Goal: Transaction & Acquisition: Subscribe to service/newsletter

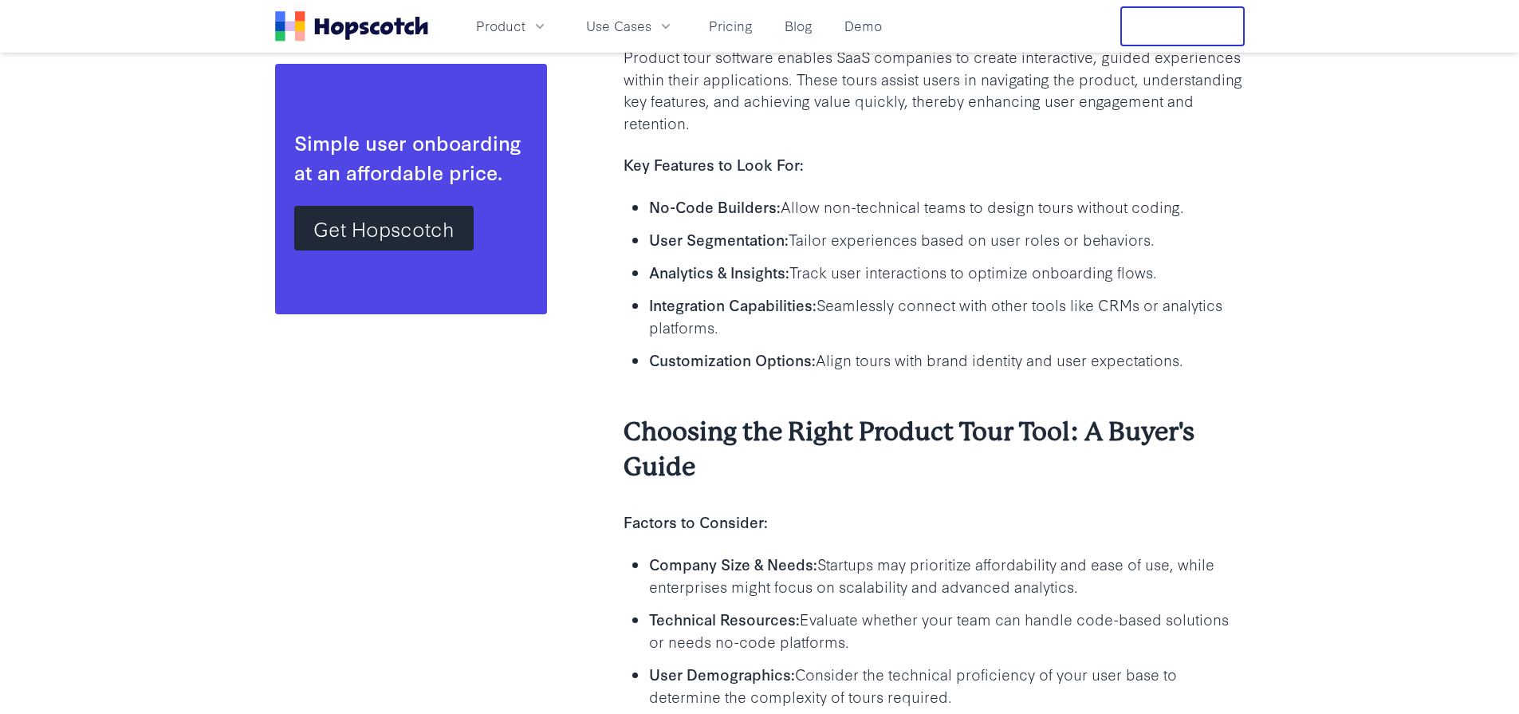
scroll to position [1627, 0]
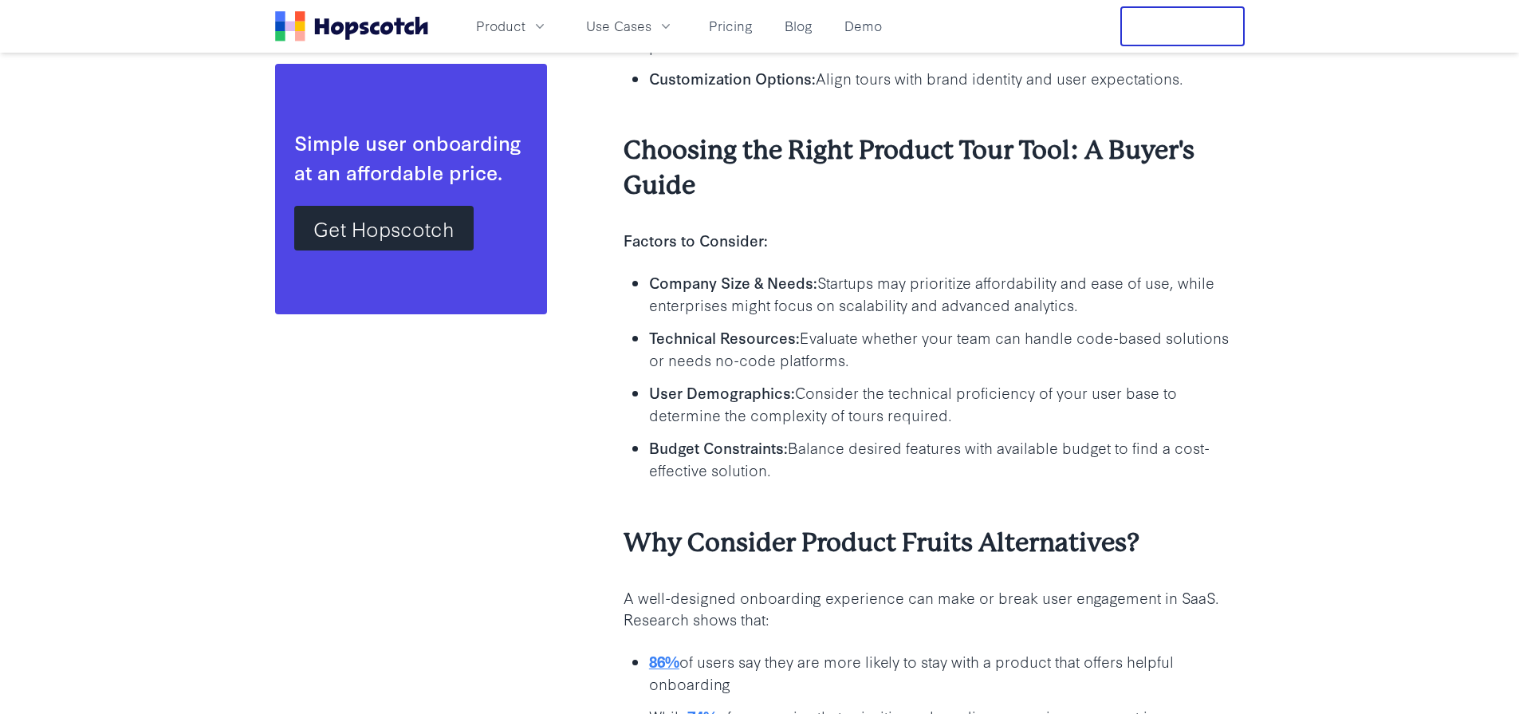
click at [330, 18] on icon "Home" at bounding box center [351, 26] width 153 height 30
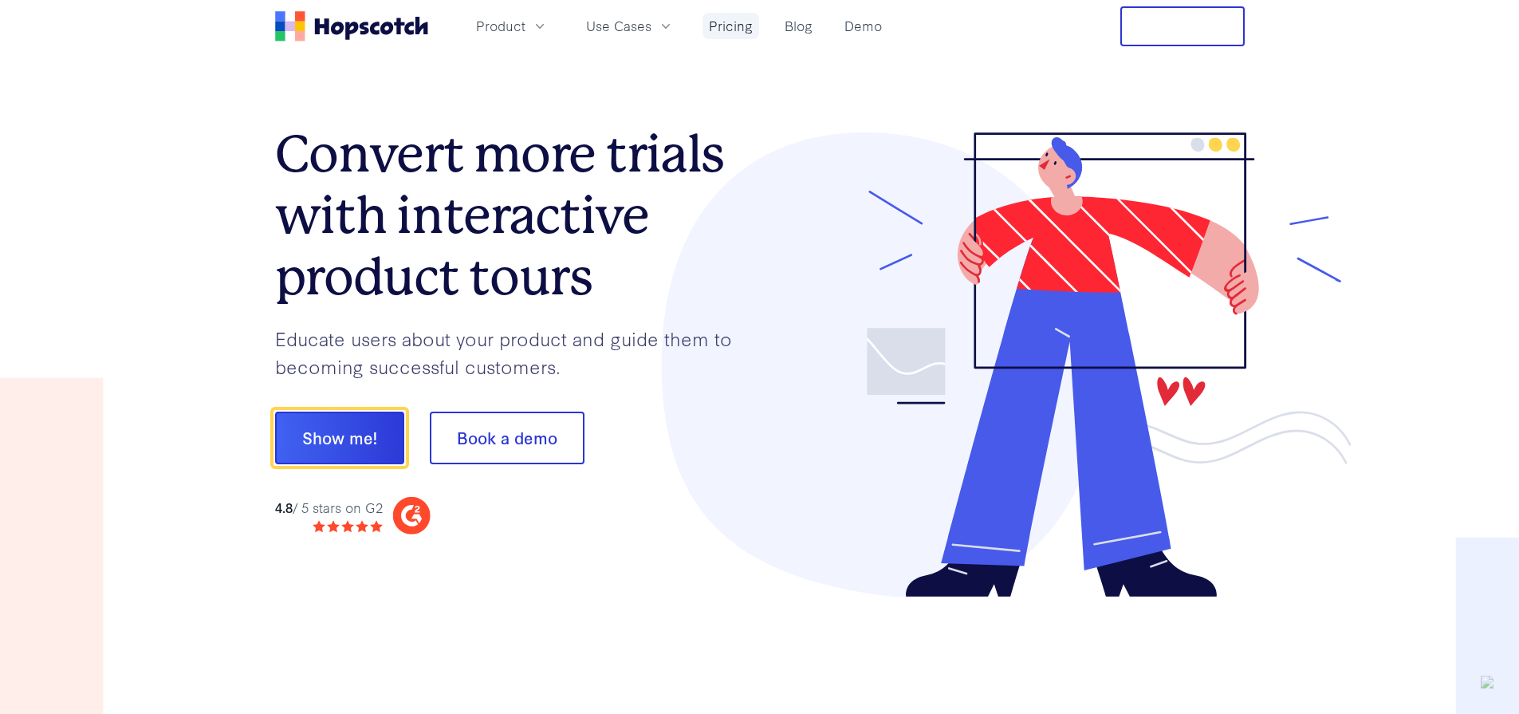
click at [725, 28] on link "Pricing" at bounding box center [731, 26] width 57 height 26
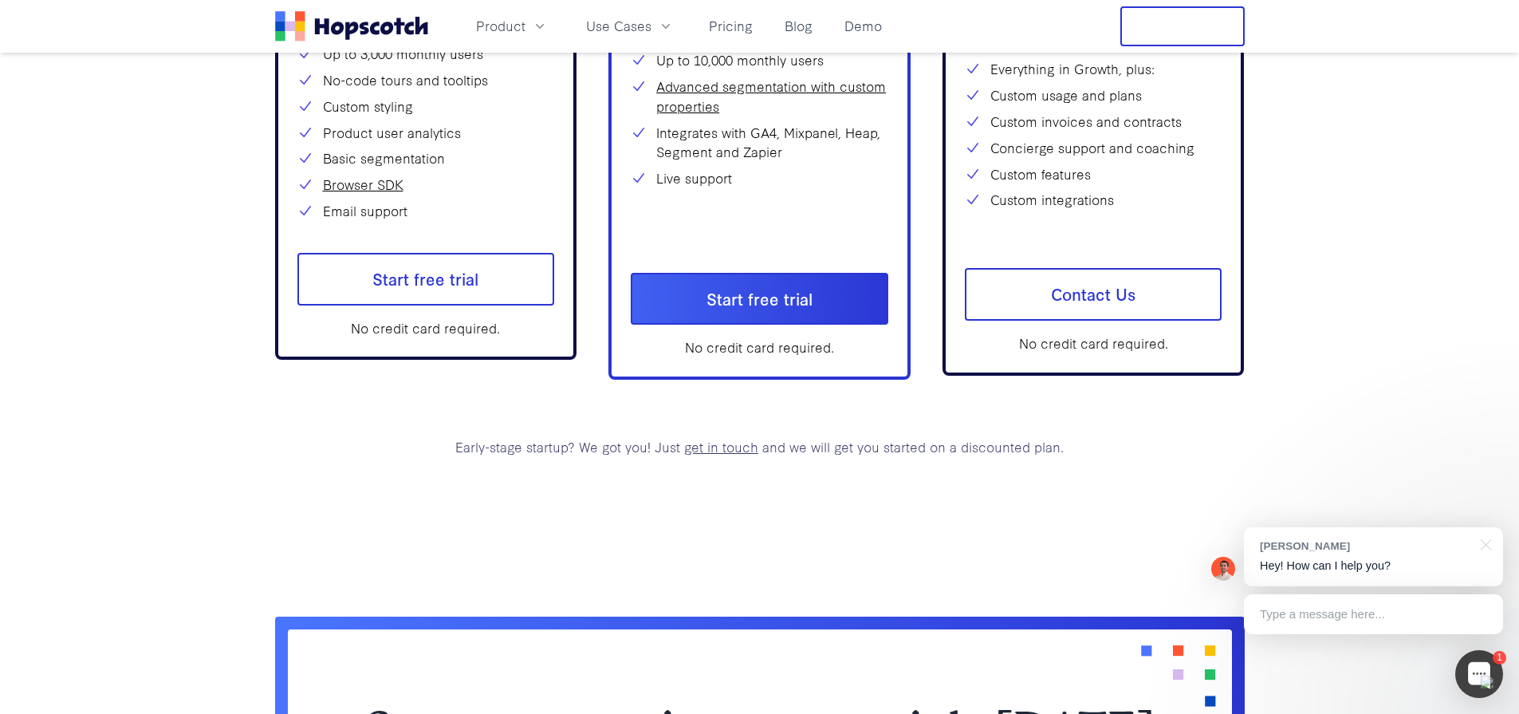
scroll to position [6039, 0]
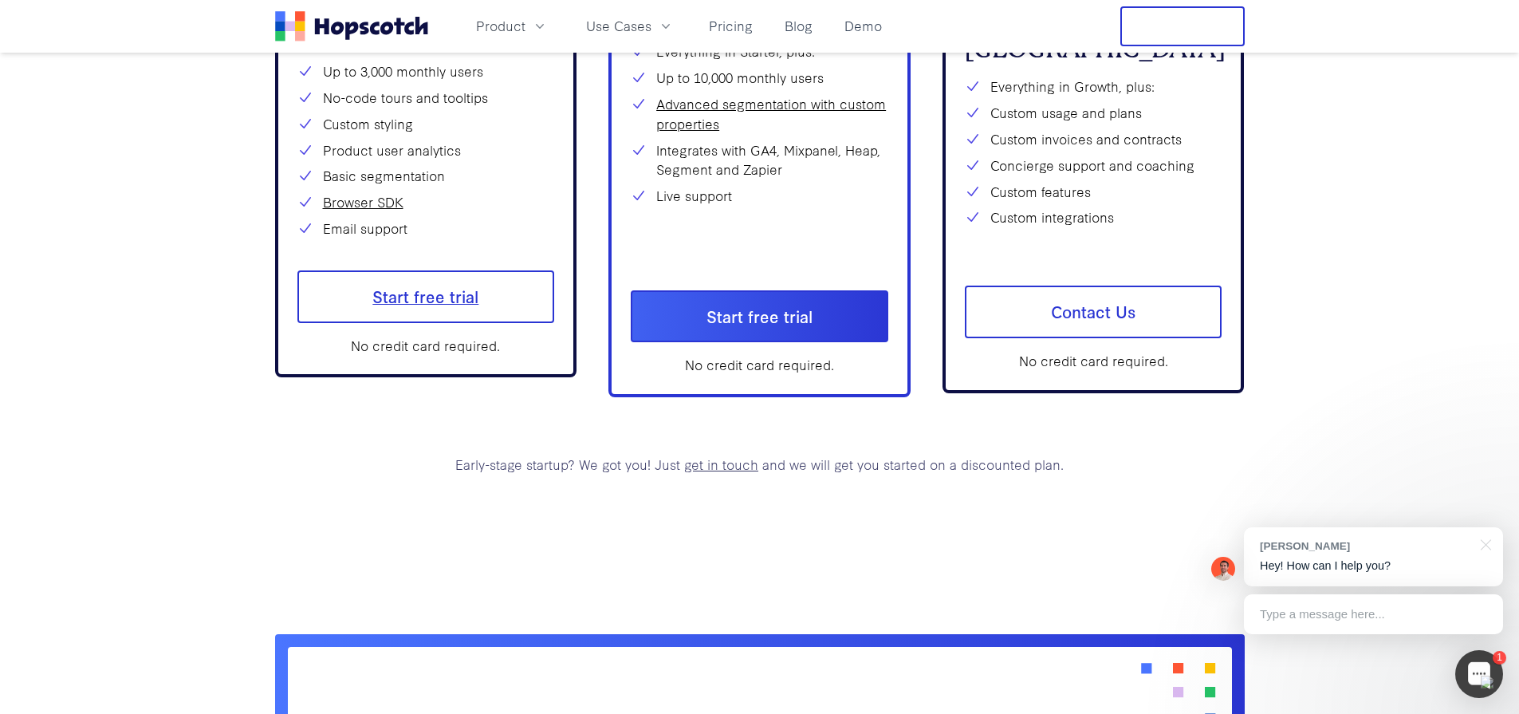
click at [447, 283] on span "Start free trial" at bounding box center [427, 296] width 258 height 53
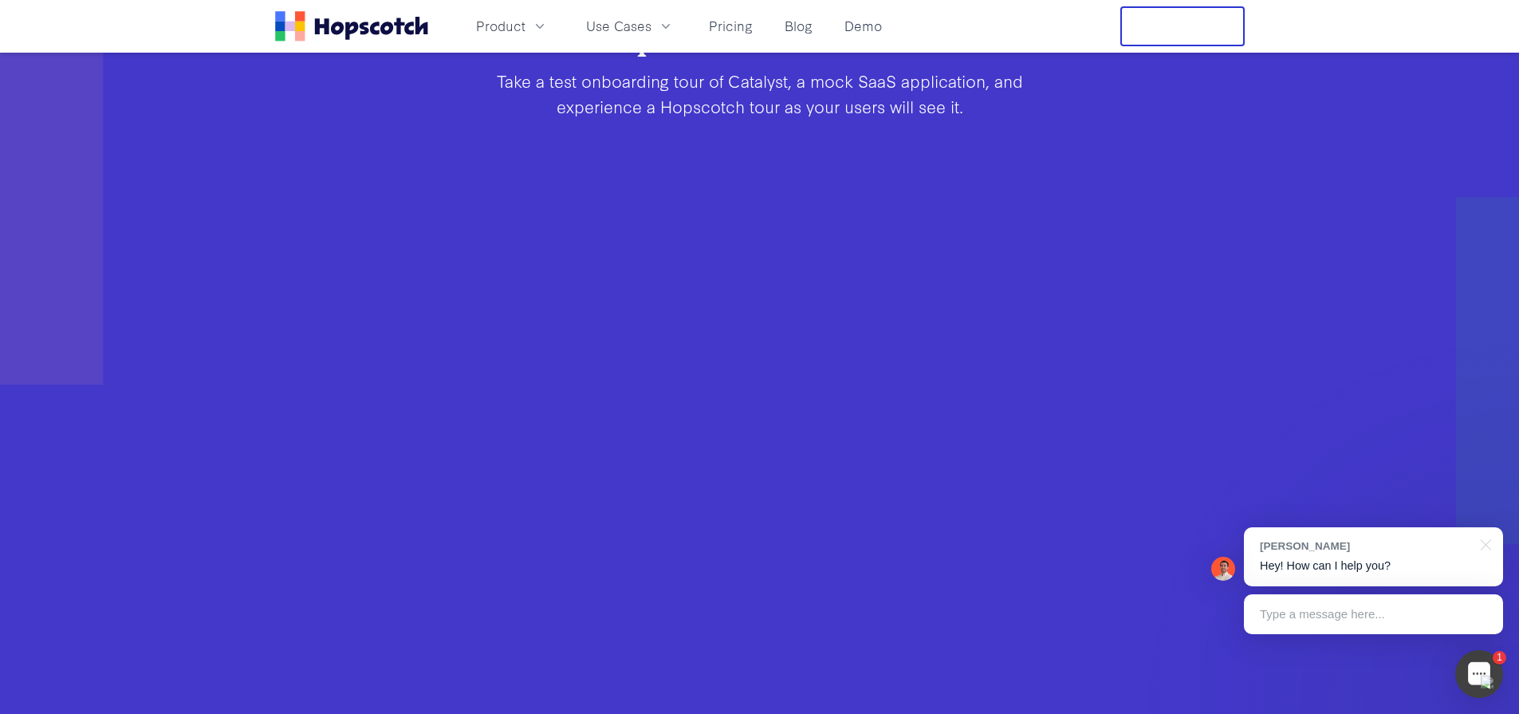
scroll to position [861, 0]
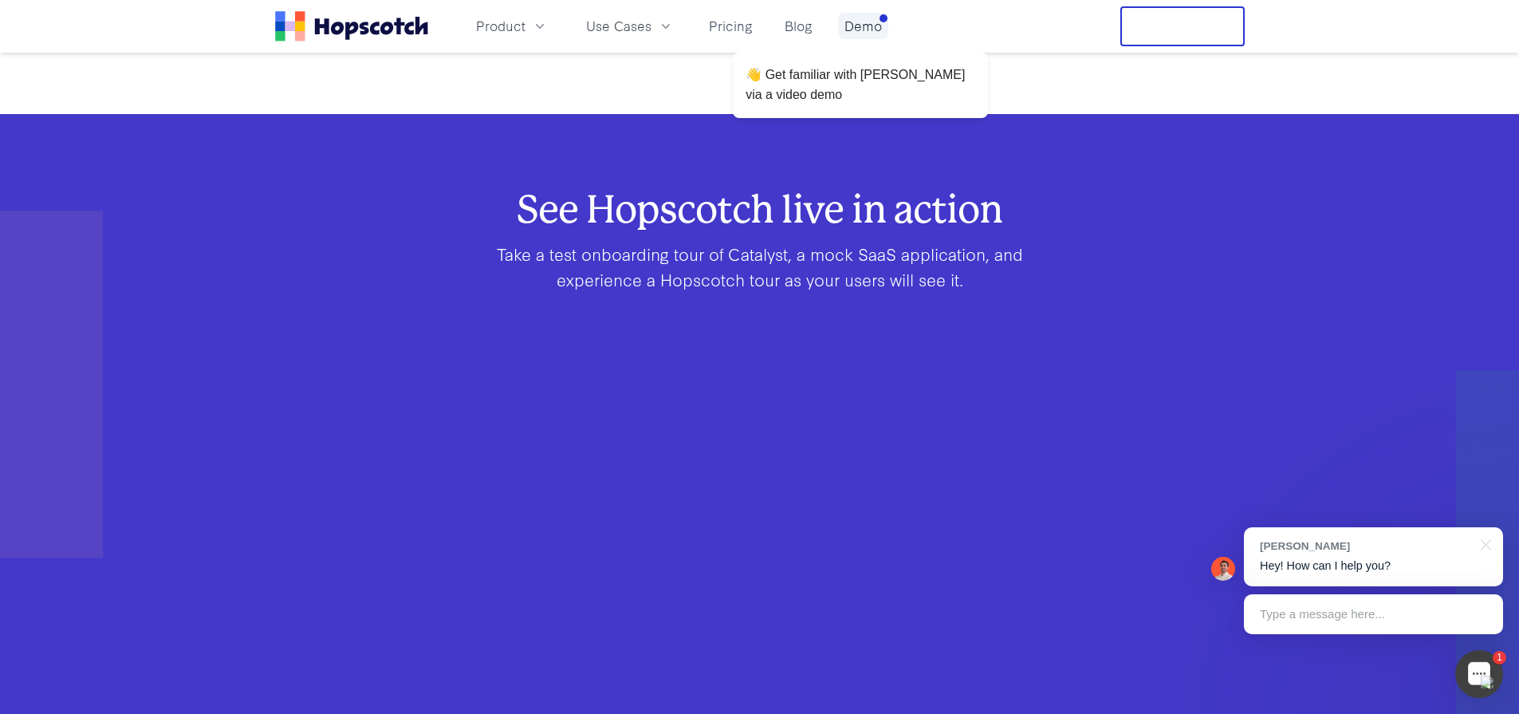
click at [861, 39] on link "Demo" at bounding box center [863, 26] width 50 height 26
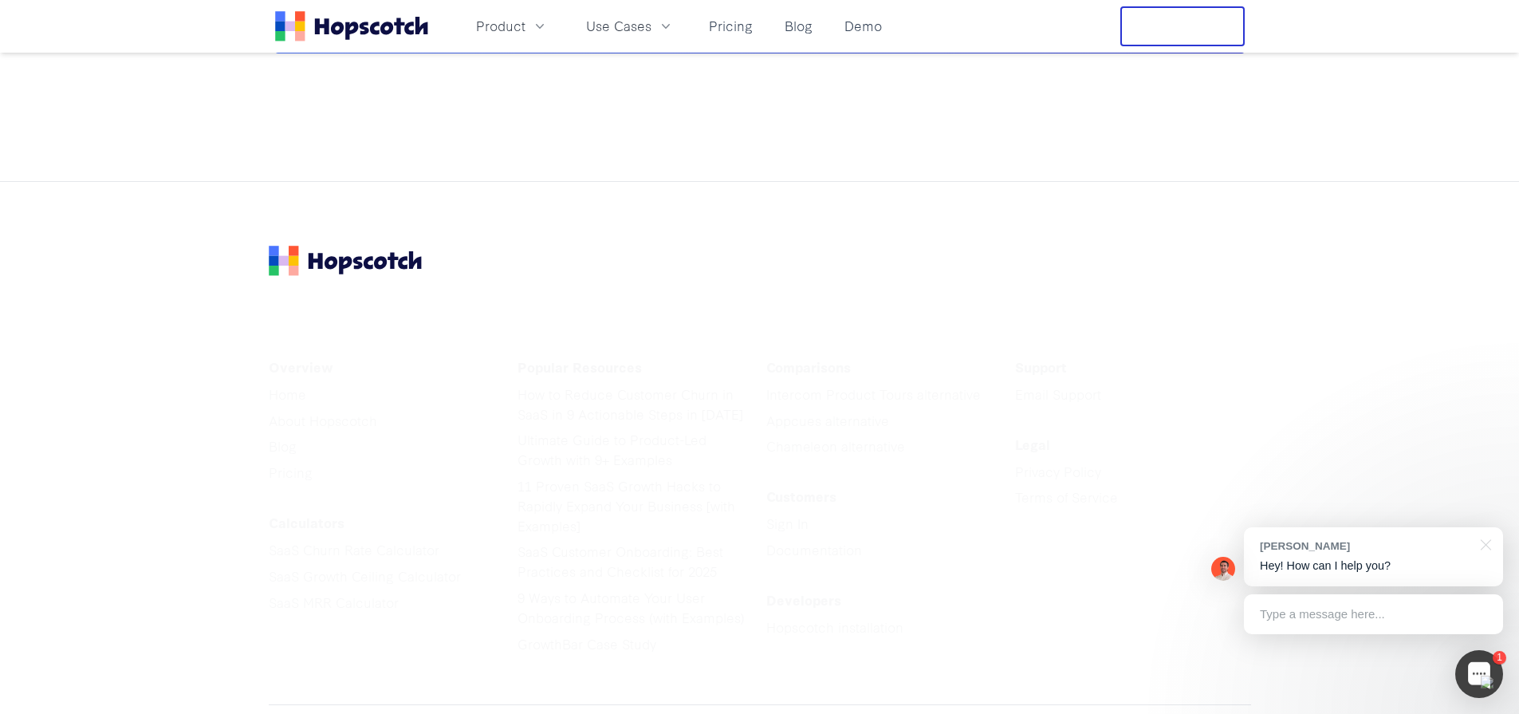
scroll to position [2596, 0]
